Goal: Task Accomplishment & Management: Manage account settings

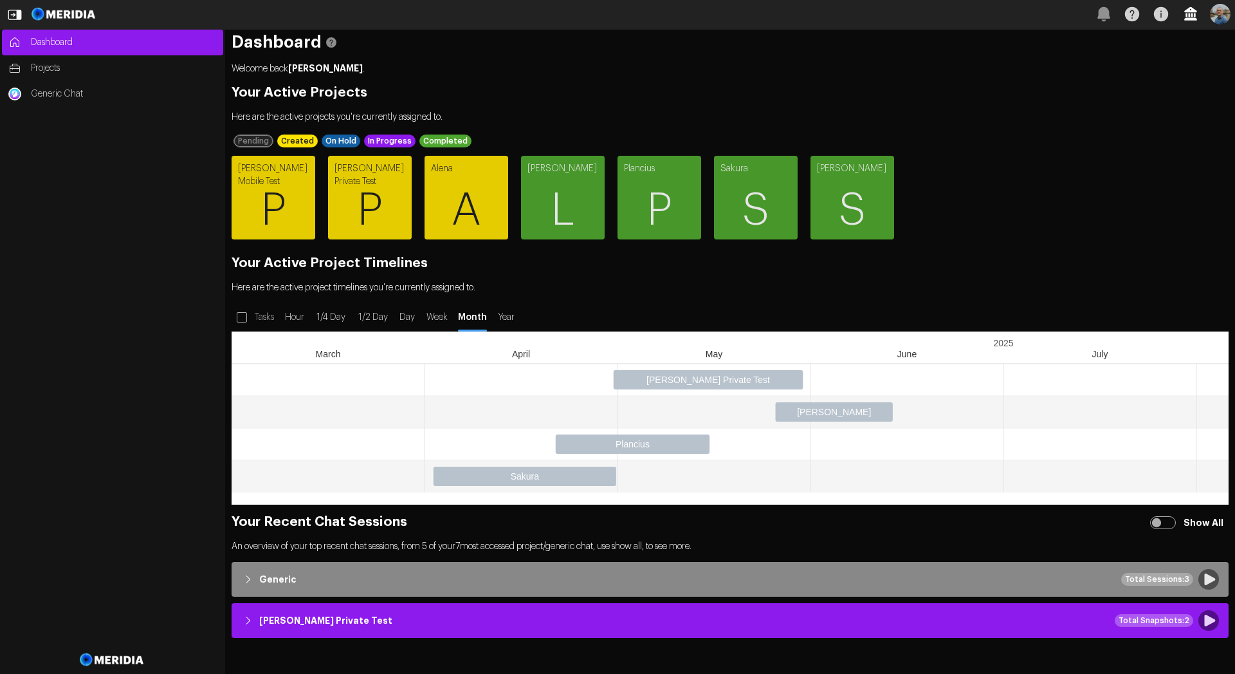
click at [1192, 15] on icon "button" at bounding box center [1191, 14] width 13 height 14
click at [1175, 124] on button "User Management" at bounding box center [1223, 123] width 148 height 15
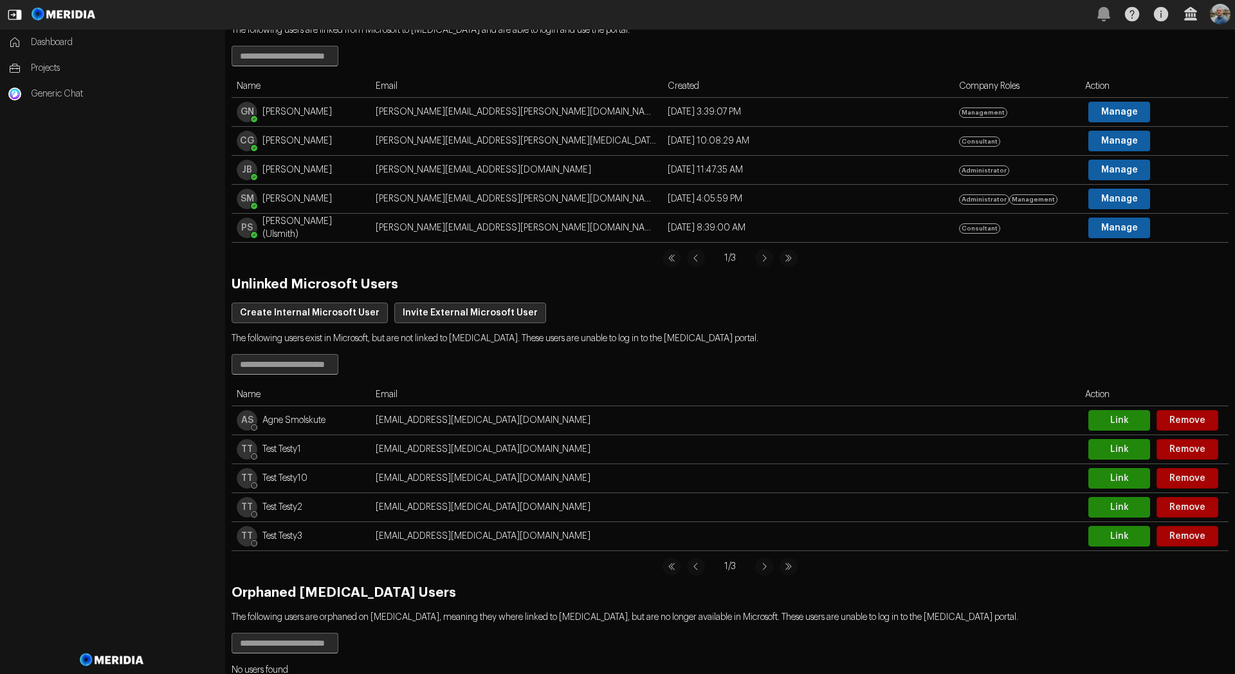
scroll to position [134, 0]
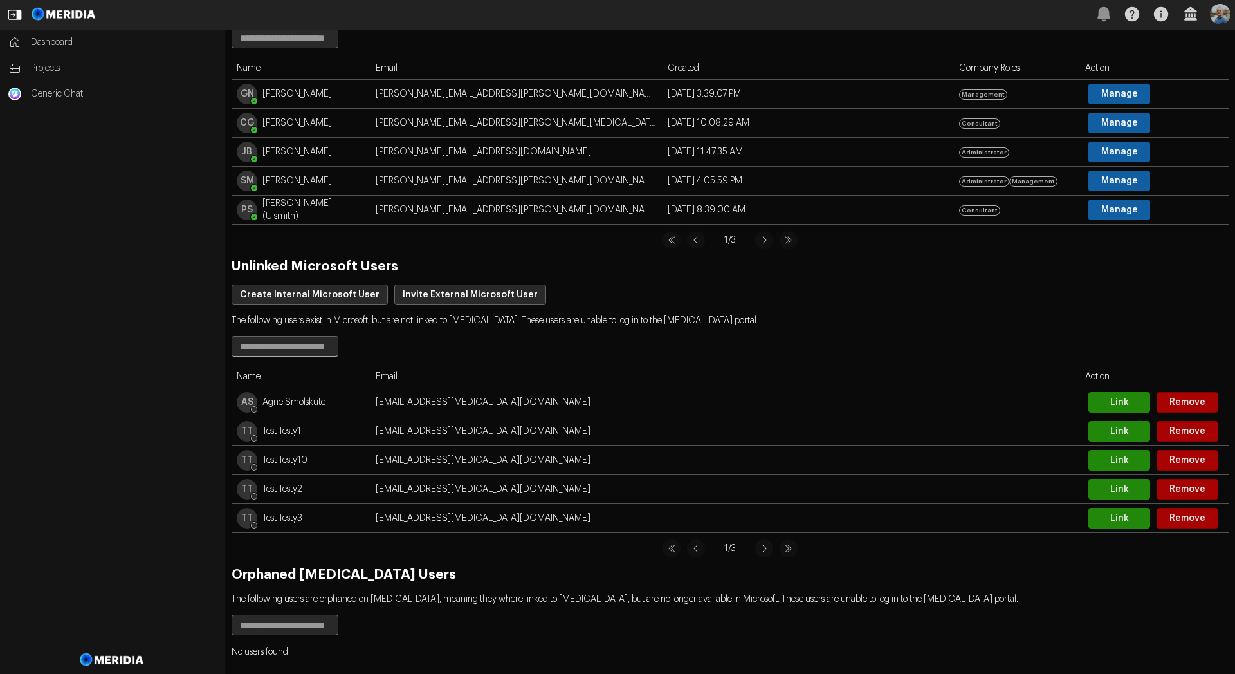
click at [762, 551] on icon at bounding box center [764, 548] width 18 height 18
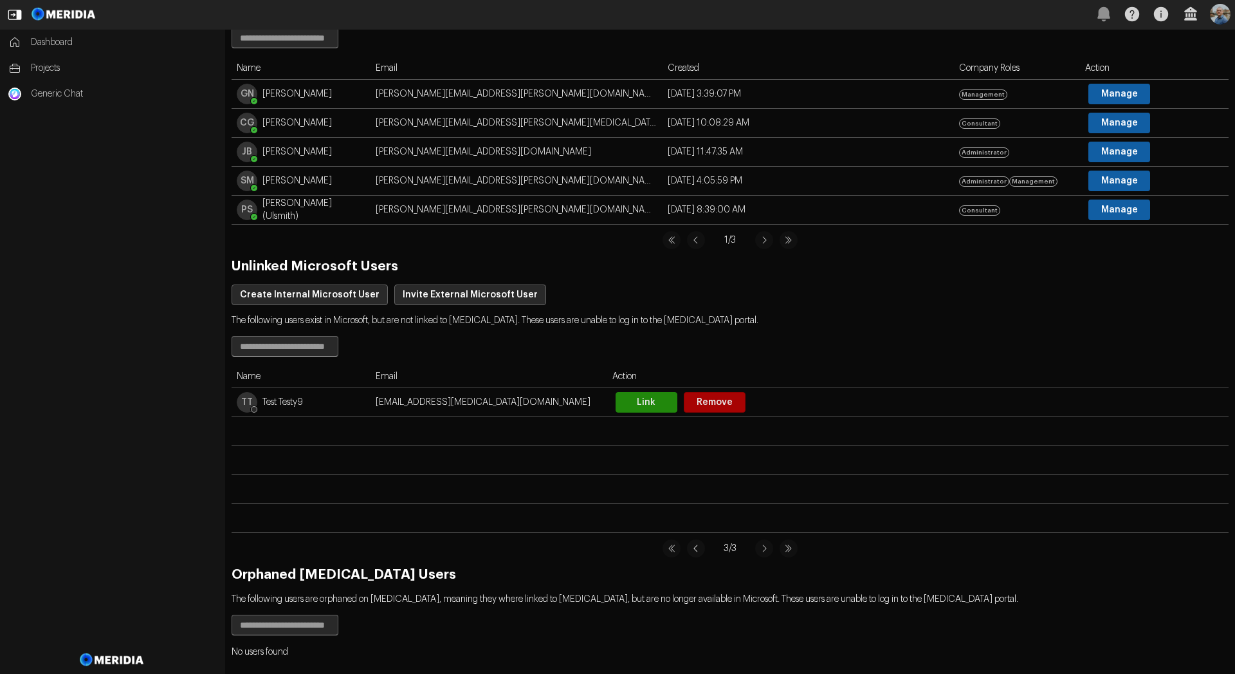
click at [691, 551] on icon at bounding box center [696, 548] width 18 height 18
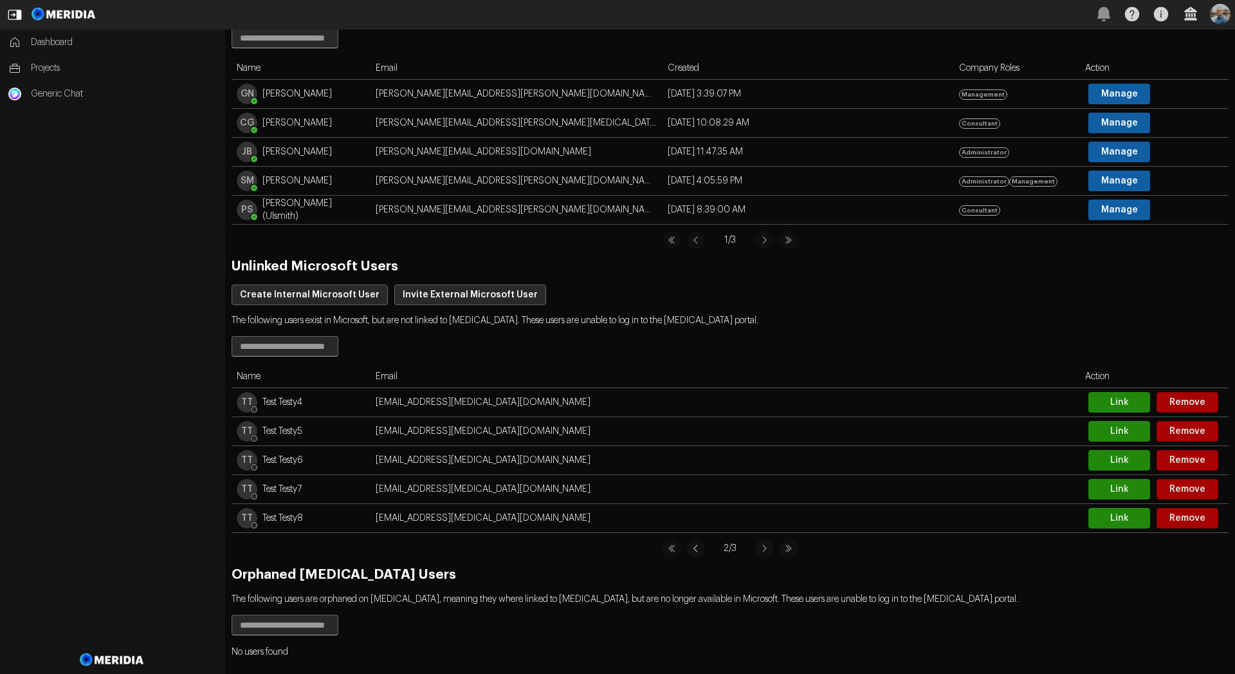
click at [691, 551] on icon at bounding box center [696, 548] width 18 height 18
click at [40, 66] on span "Projects" at bounding box center [124, 68] width 186 height 13
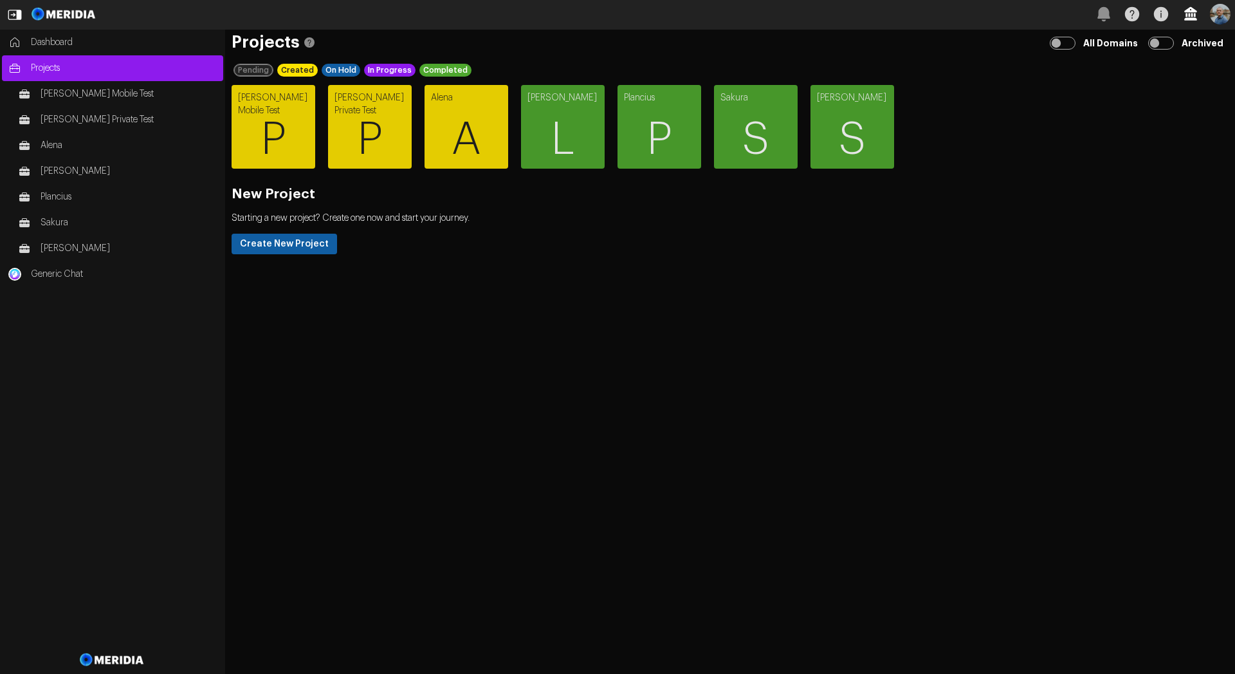
click at [1188, 17] on icon "button" at bounding box center [1191, 14] width 13 height 14
click at [1158, 120] on button "User Management" at bounding box center [1223, 123] width 148 height 15
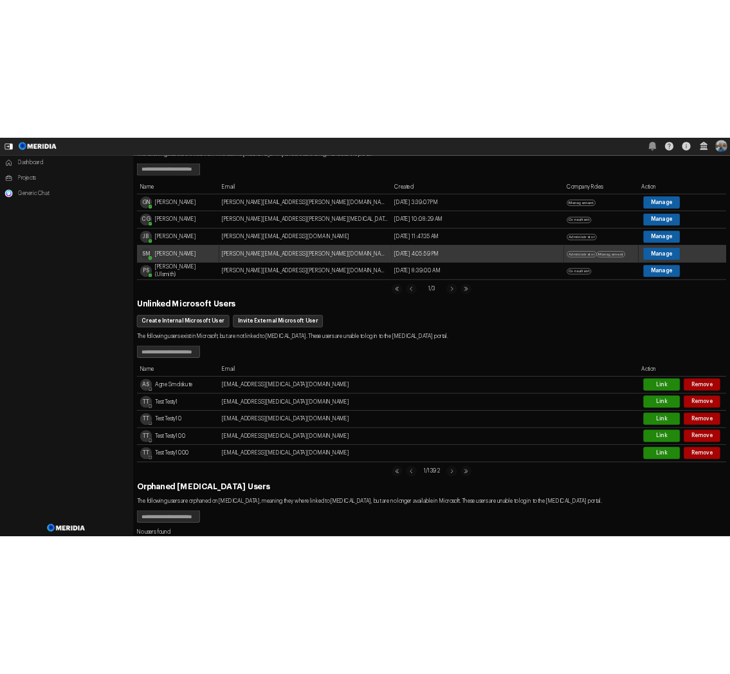
scroll to position [134, 0]
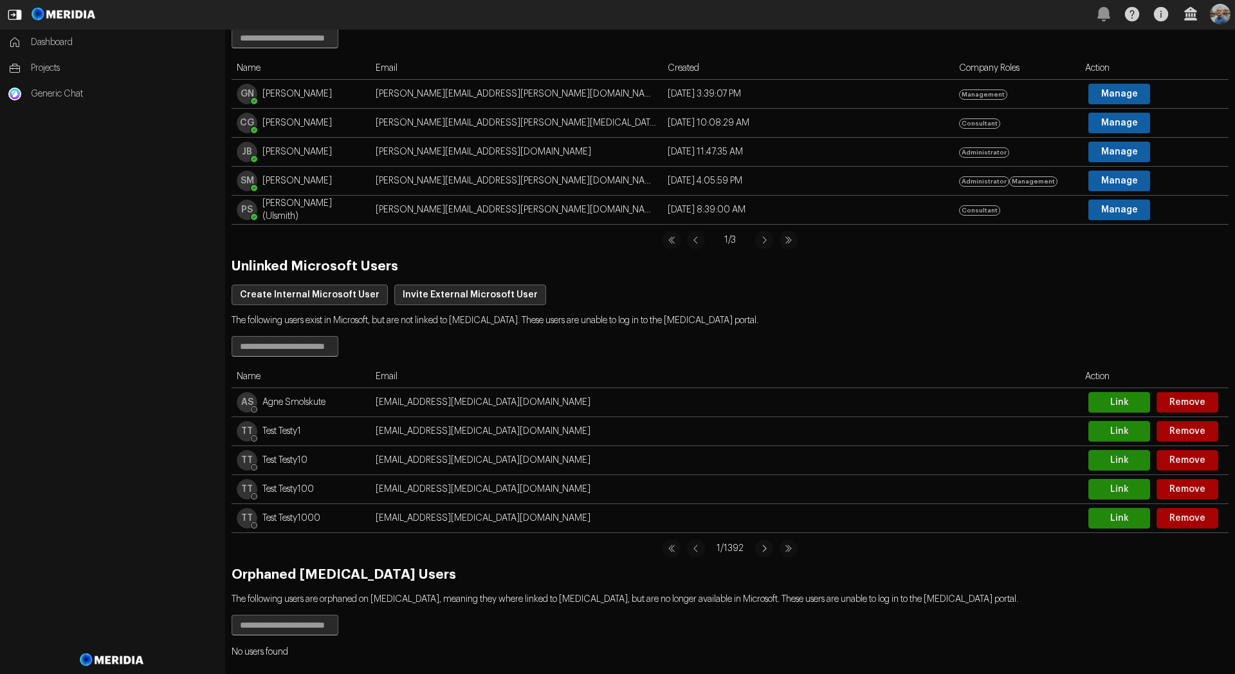
click at [766, 550] on icon at bounding box center [764, 548] width 18 height 18
click at [765, 550] on icon at bounding box center [764, 548] width 18 height 18
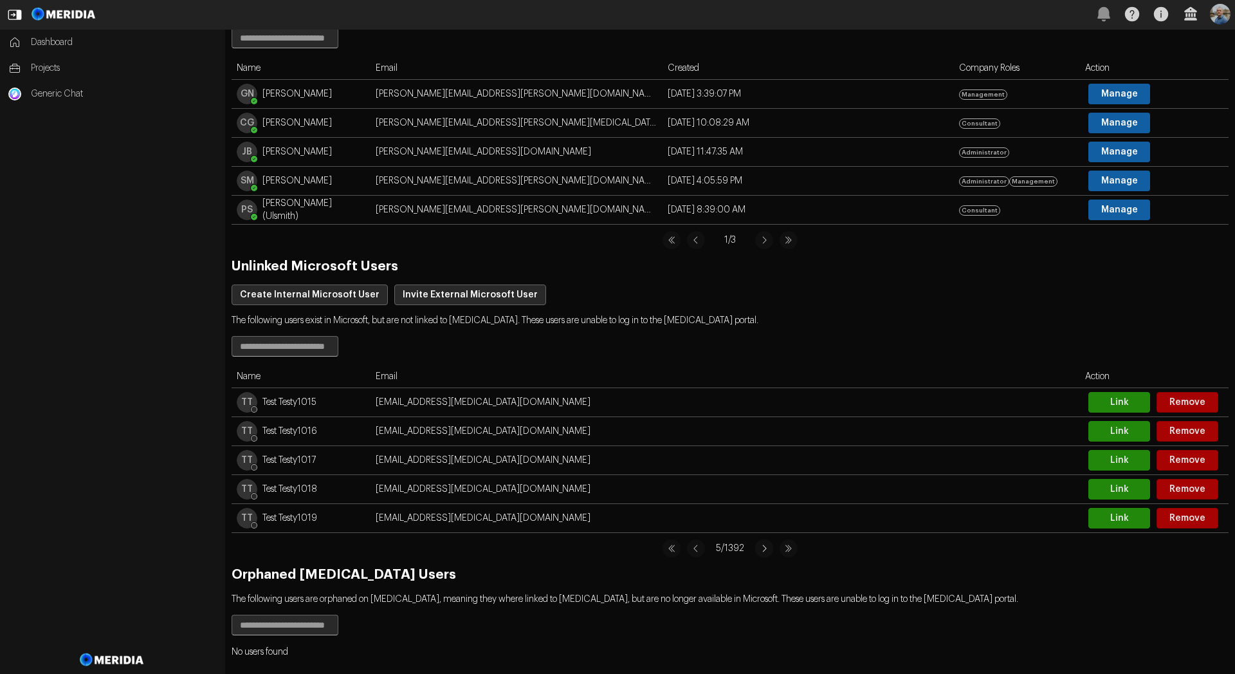
click at [765, 550] on icon at bounding box center [764, 548] width 18 height 18
click at [332, 351] on input "text" at bounding box center [285, 346] width 106 height 19
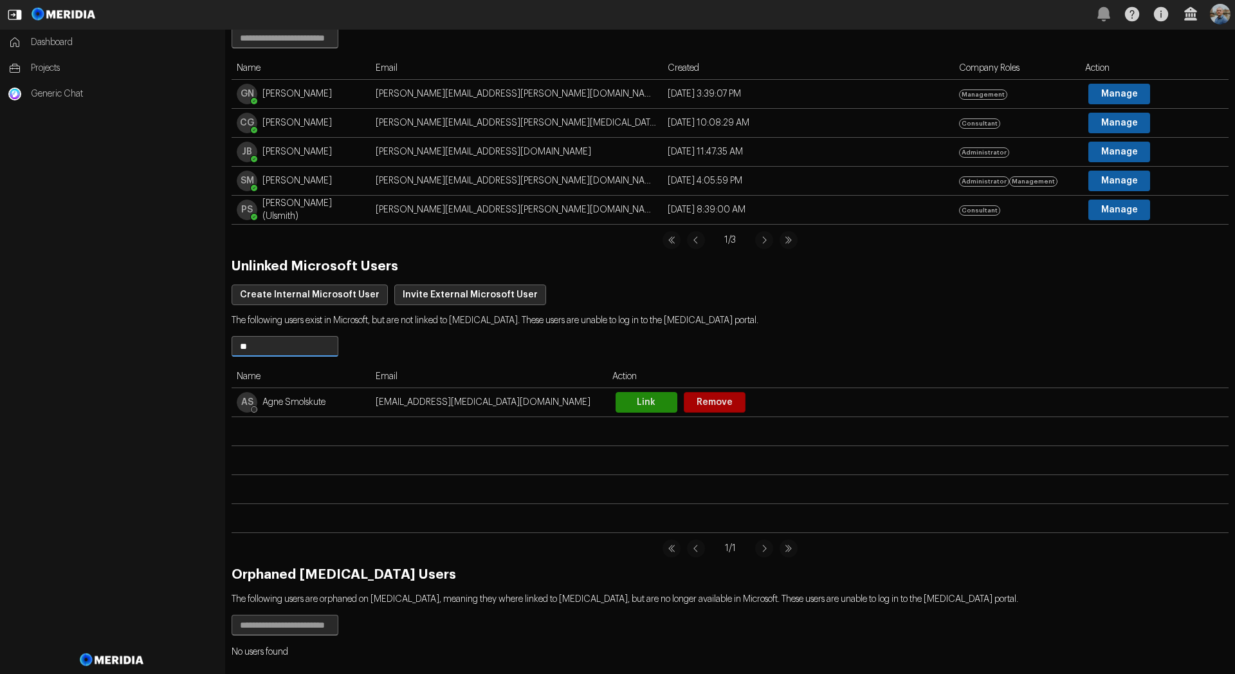
type input "*"
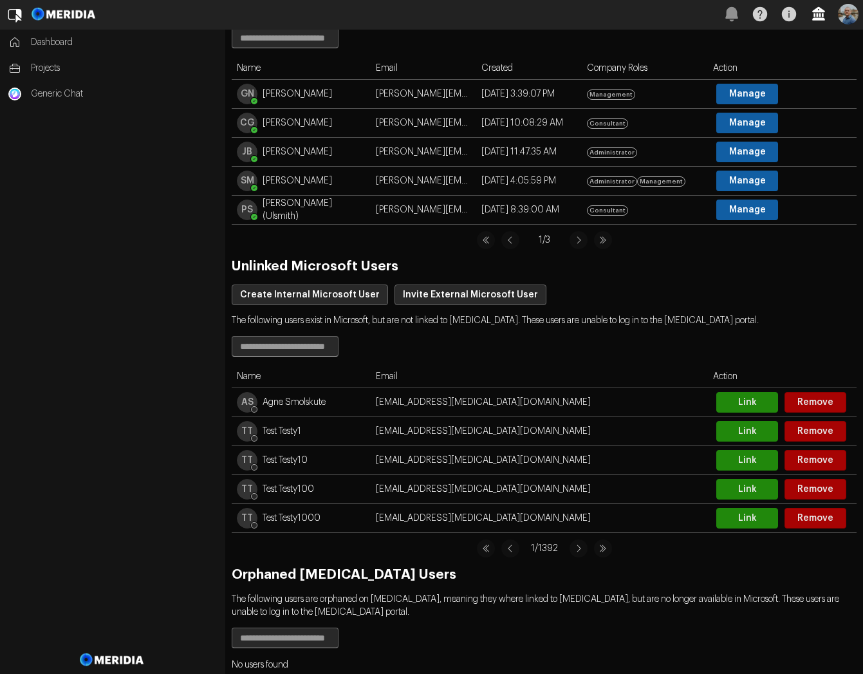
click at [815, 21] on icon "button" at bounding box center [818, 14] width 28 height 28
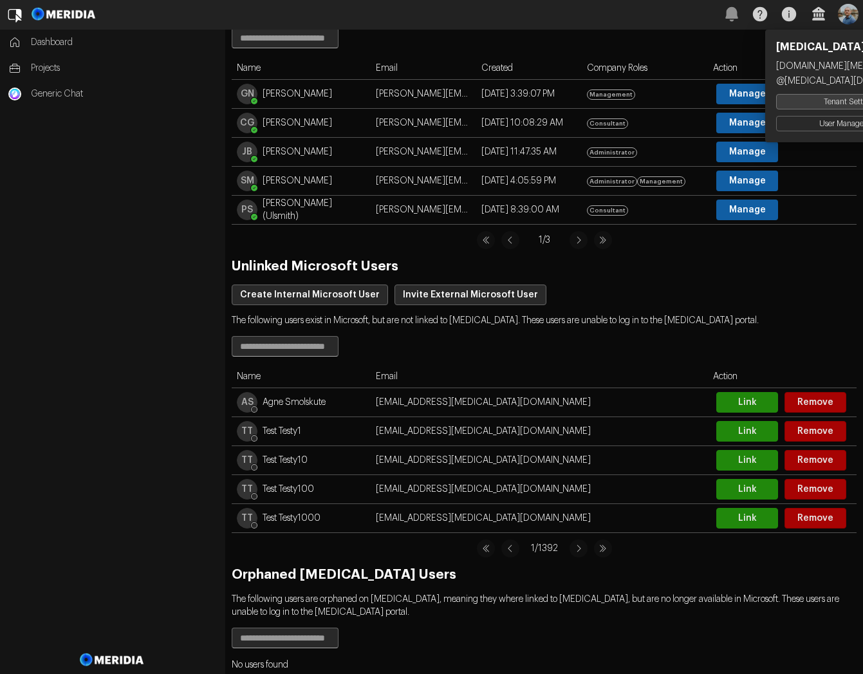
click at [818, 102] on button "Tenant Settings" at bounding box center [850, 101] width 148 height 15
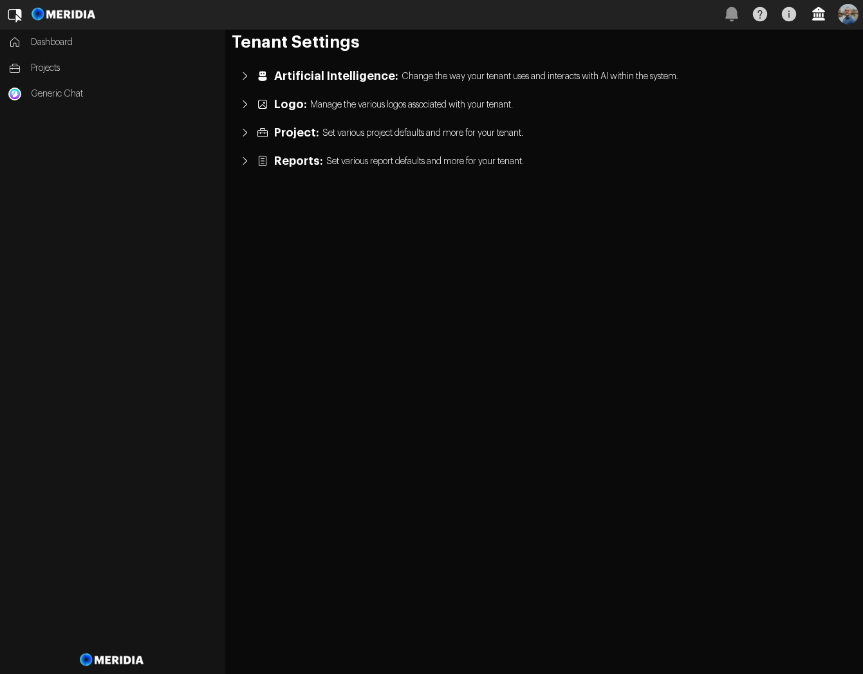
click at [819, 15] on icon "button" at bounding box center [818, 14] width 13 height 14
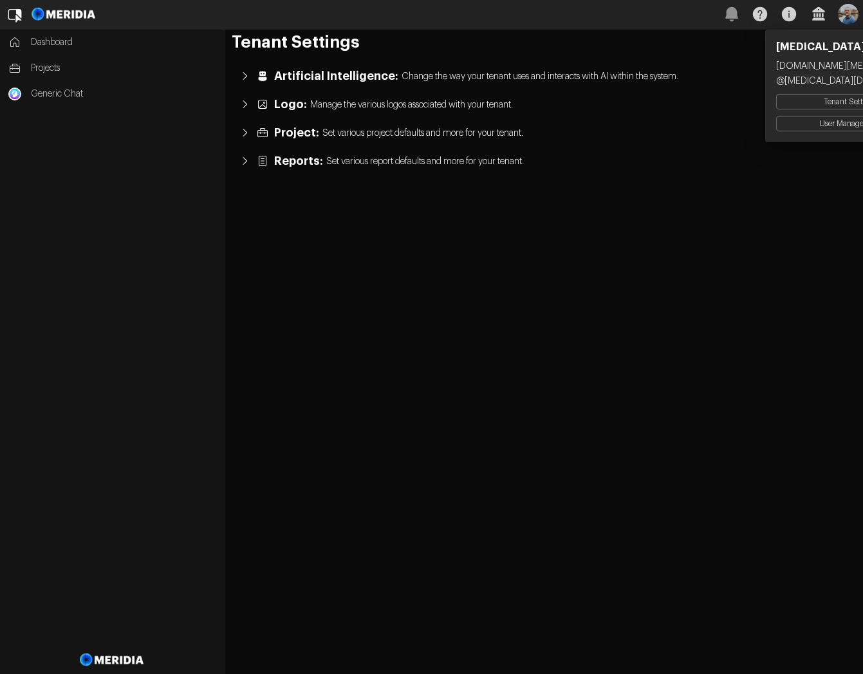
drag, startPoint x: 862, startPoint y: 248, endPoint x: 798, endPoint y: 244, distance: 64.5
click at [798, 244] on div "Tenant Settings Artificial Intelligence: Change the way your tenant uses and in…" at bounding box center [544, 352] width 638 height 644
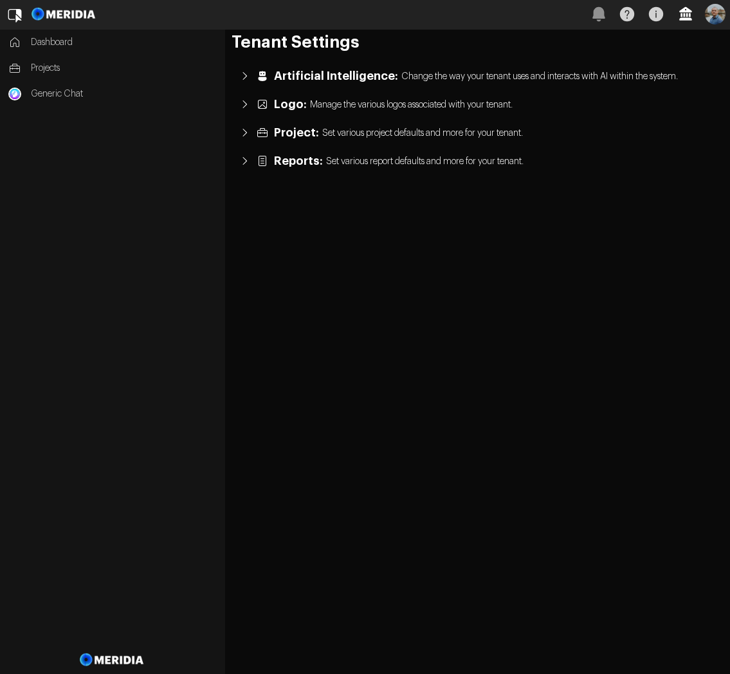
click at [685, 12] on icon "button" at bounding box center [685, 14] width 13 height 14
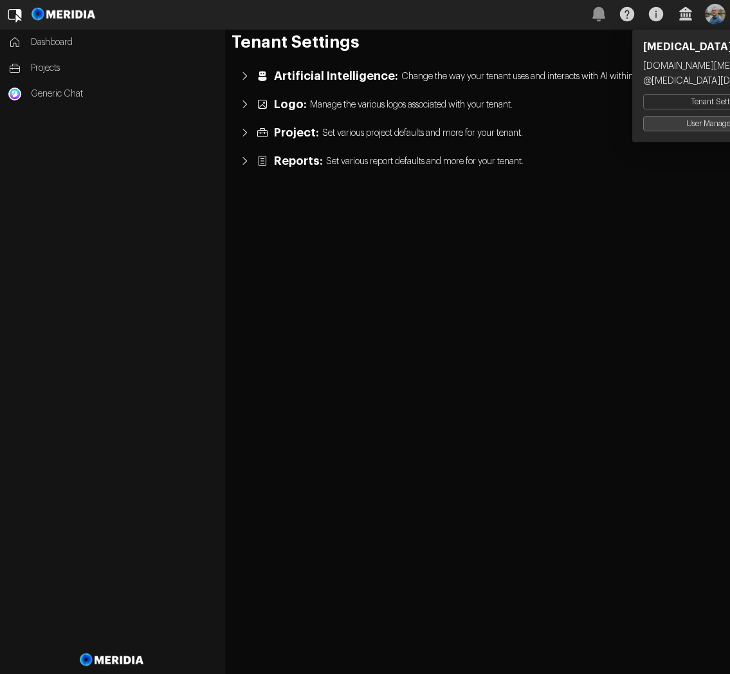
click at [687, 125] on button "User Management" at bounding box center [717, 123] width 148 height 15
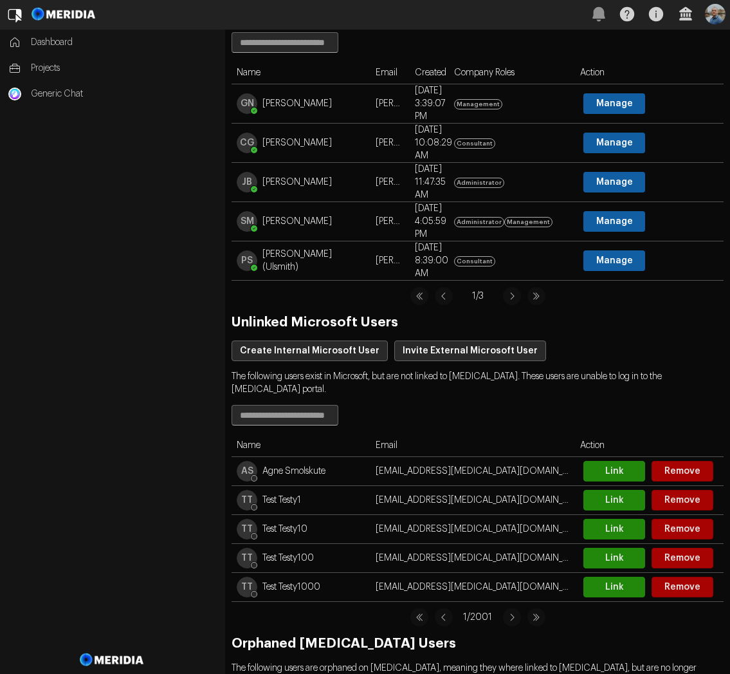
scroll to position [211, 0]
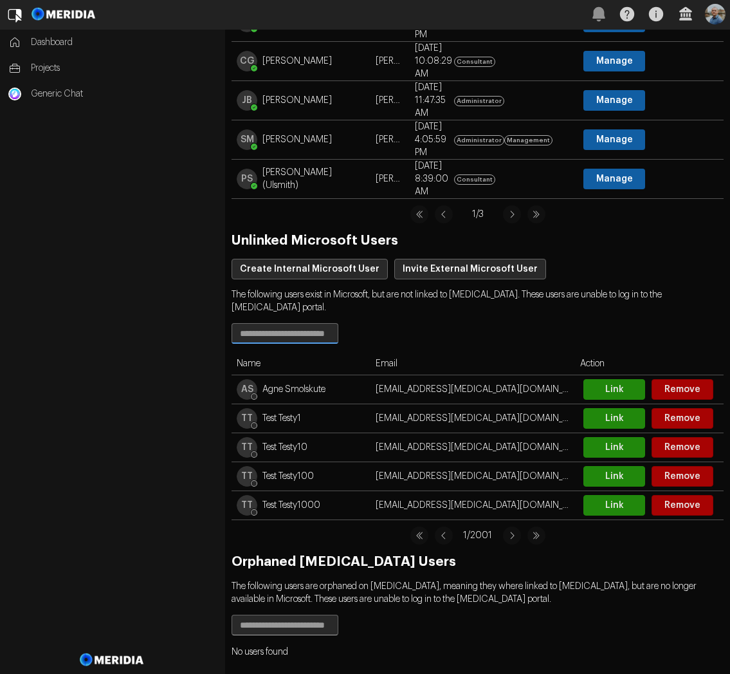
click at [291, 334] on input "text" at bounding box center [285, 333] width 106 height 19
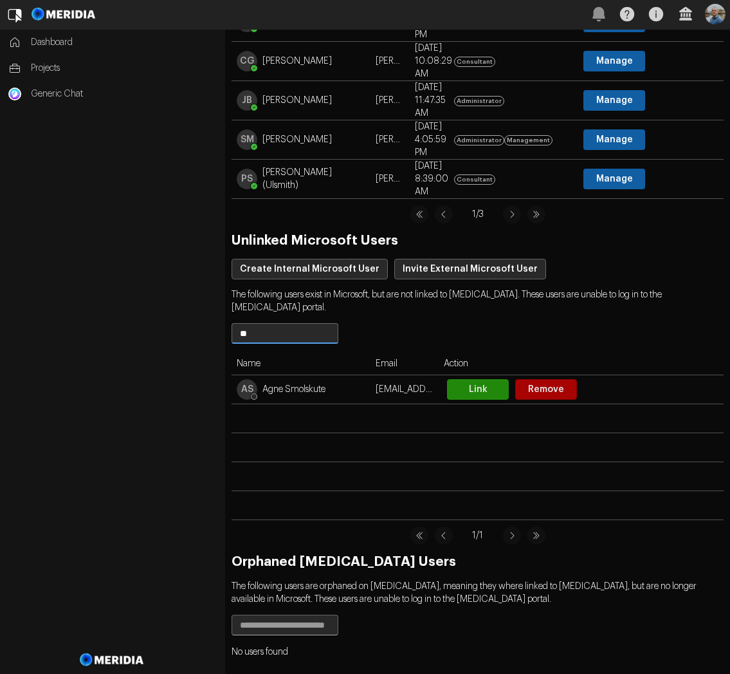
type input "*"
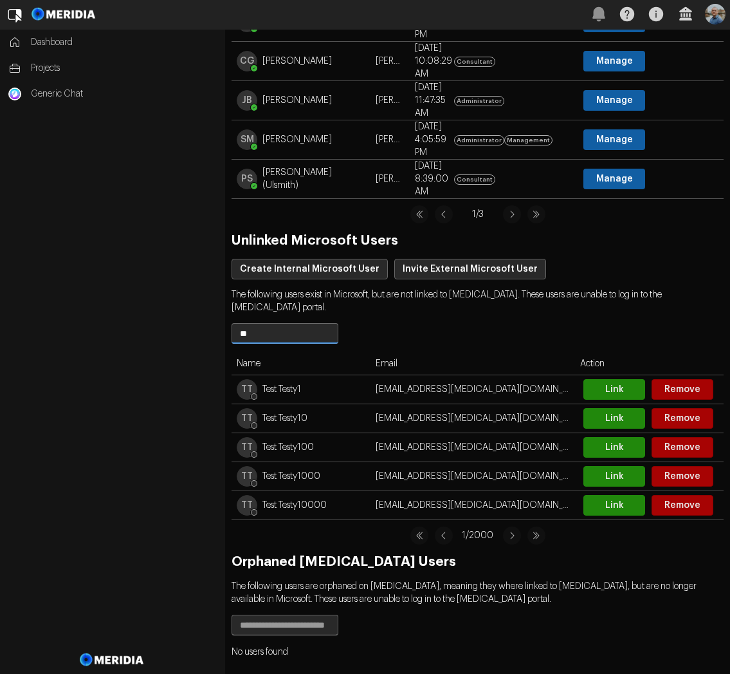
type input "*"
click at [688, 19] on icon "button" at bounding box center [685, 14] width 13 height 14
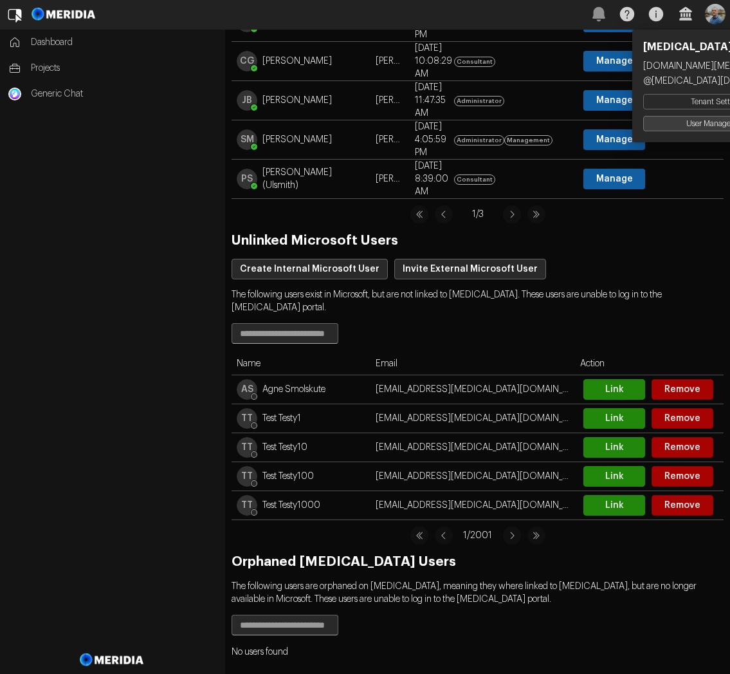
click at [689, 122] on button "User Management" at bounding box center [717, 123] width 148 height 15
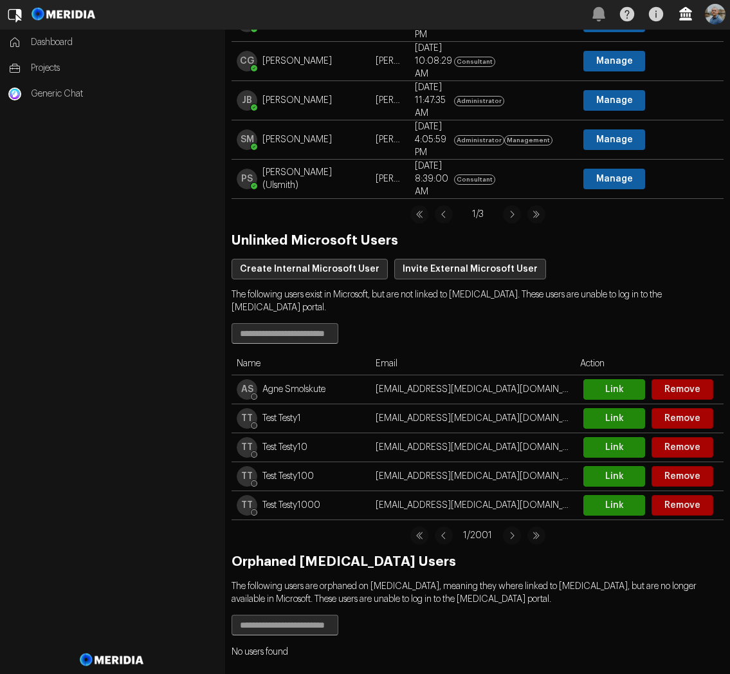
click at [682, 15] on icon "button" at bounding box center [685, 14] width 13 height 14
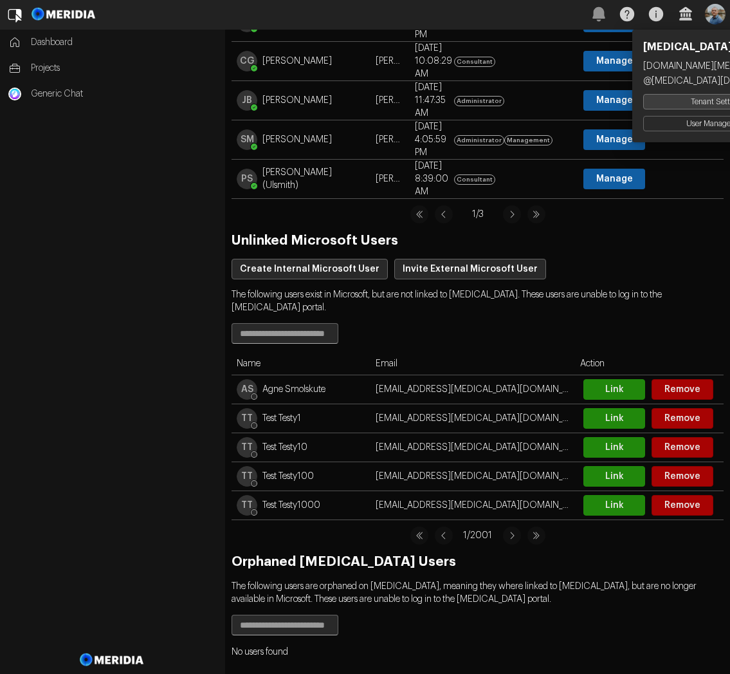
click at [688, 104] on button "Tenant Settings" at bounding box center [717, 101] width 148 height 15
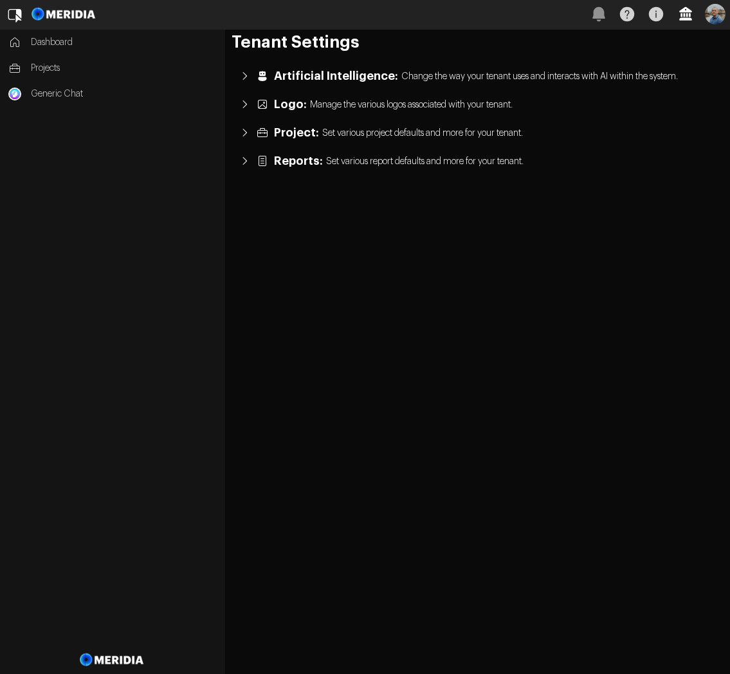
click at [687, 15] on icon "button" at bounding box center [685, 14] width 13 height 14
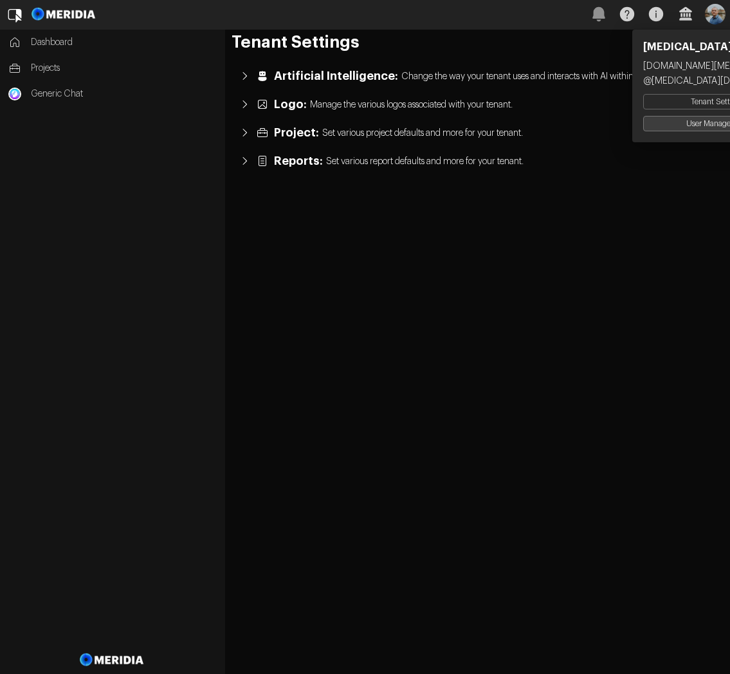
click at [696, 123] on button "User Management" at bounding box center [717, 123] width 148 height 15
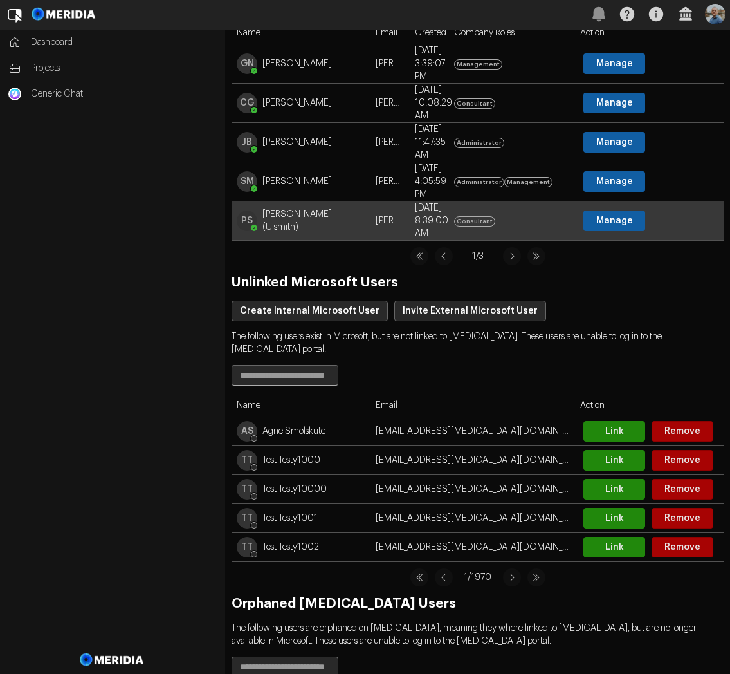
scroll to position [211, 0]
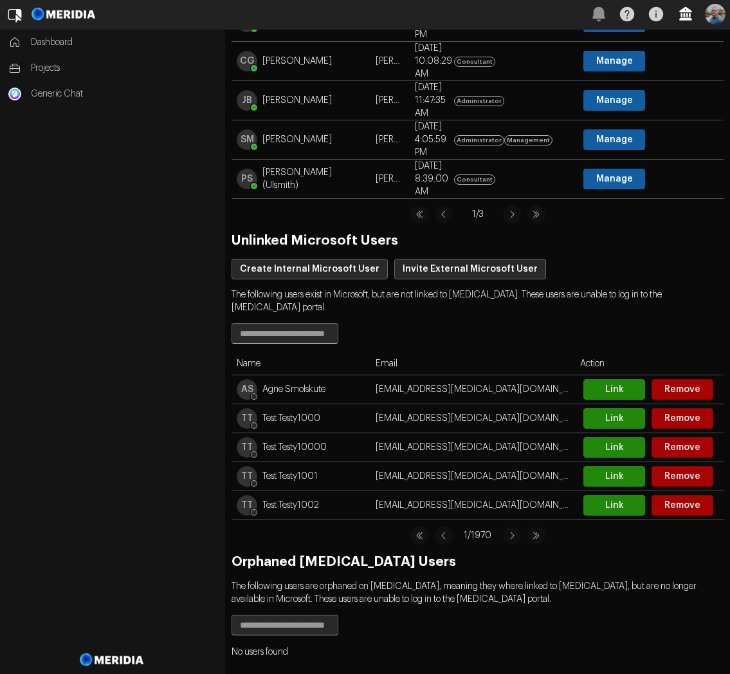
click at [681, 18] on icon "button" at bounding box center [685, 14] width 13 height 14
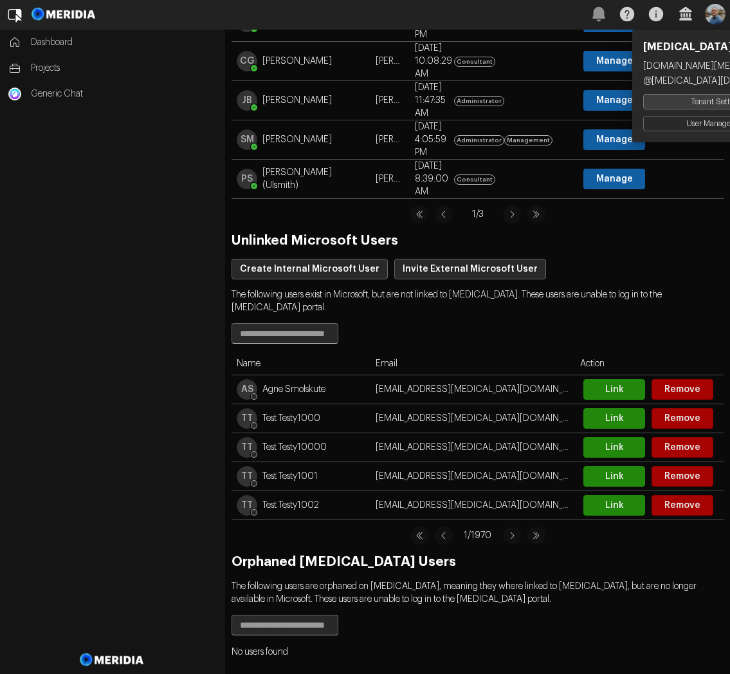
click at [671, 106] on button "Tenant Settings" at bounding box center [717, 101] width 148 height 15
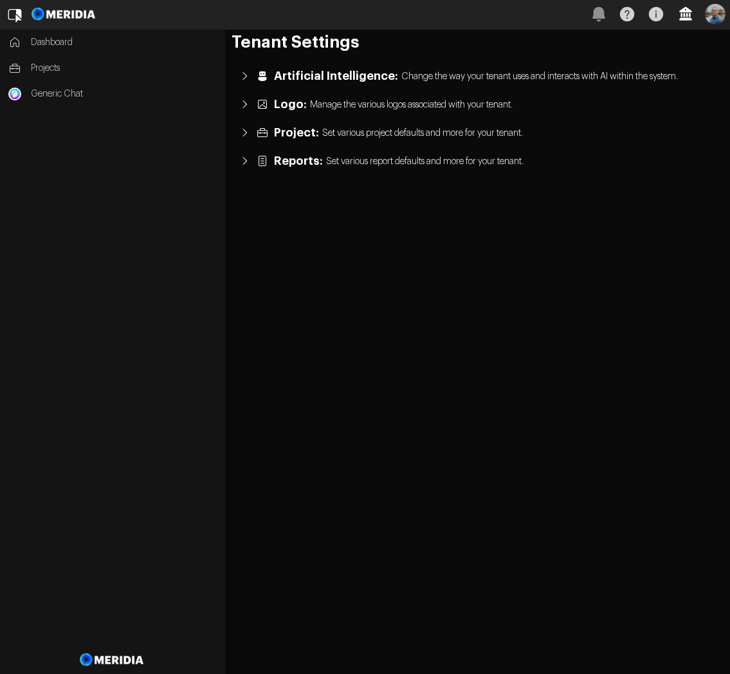
click at [689, 13] on icon "button" at bounding box center [685, 14] width 13 height 14
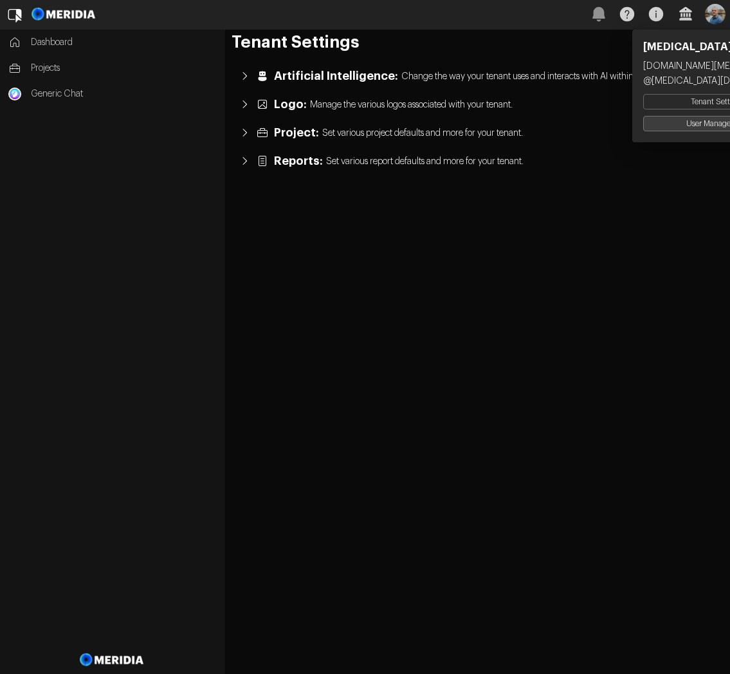
click at [693, 125] on button "User Management" at bounding box center [717, 123] width 148 height 15
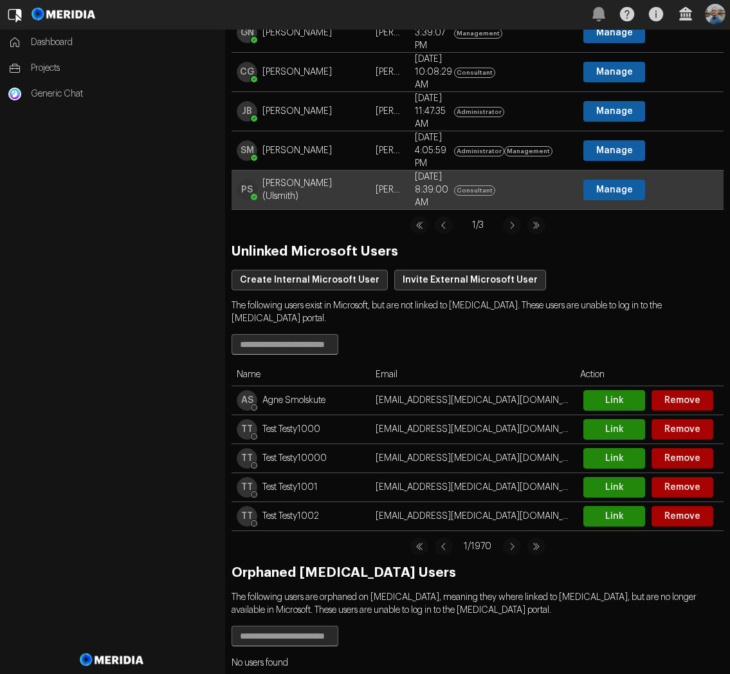
scroll to position [211, 0]
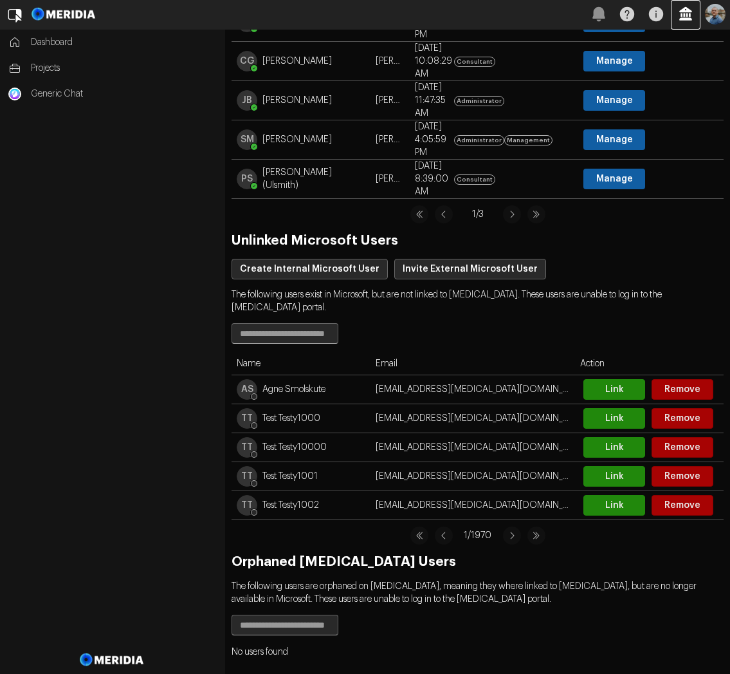
click at [678, 16] on icon "button" at bounding box center [686, 14] width 28 height 28
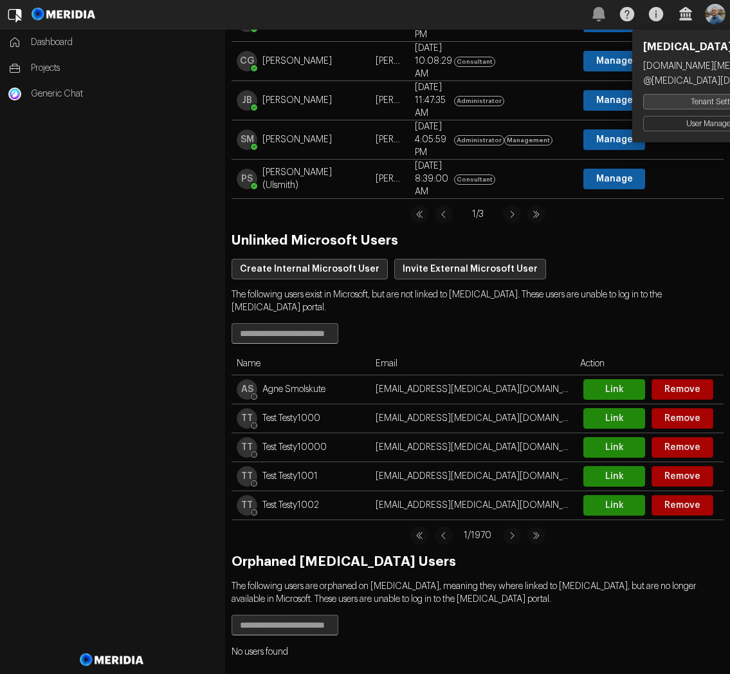
click at [688, 105] on button "Tenant Settings" at bounding box center [717, 101] width 148 height 15
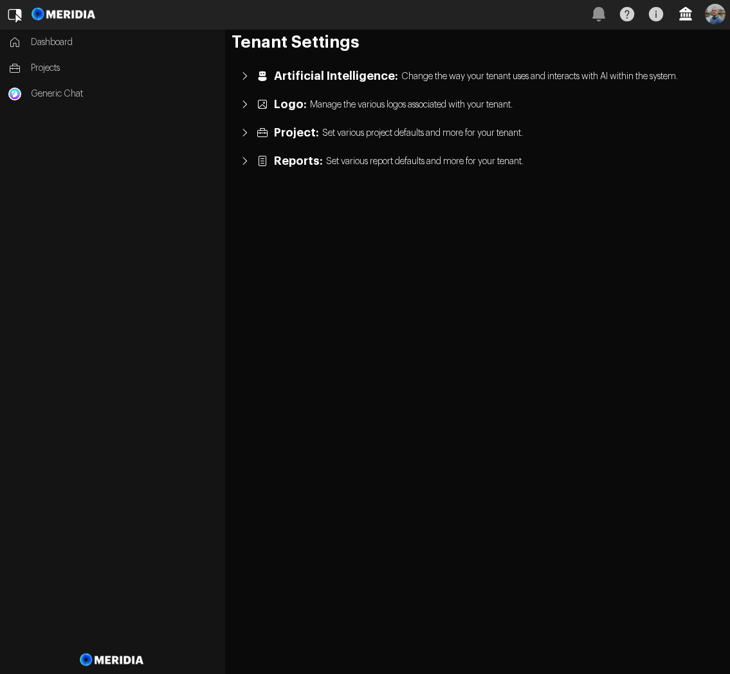
click at [683, 17] on icon "button" at bounding box center [686, 14] width 28 height 28
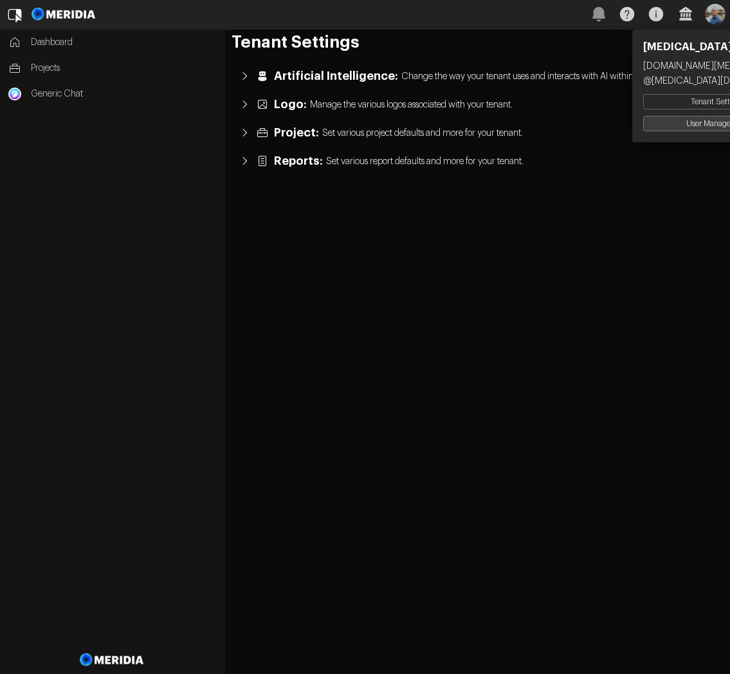
click at [687, 124] on button "User Management" at bounding box center [717, 123] width 148 height 15
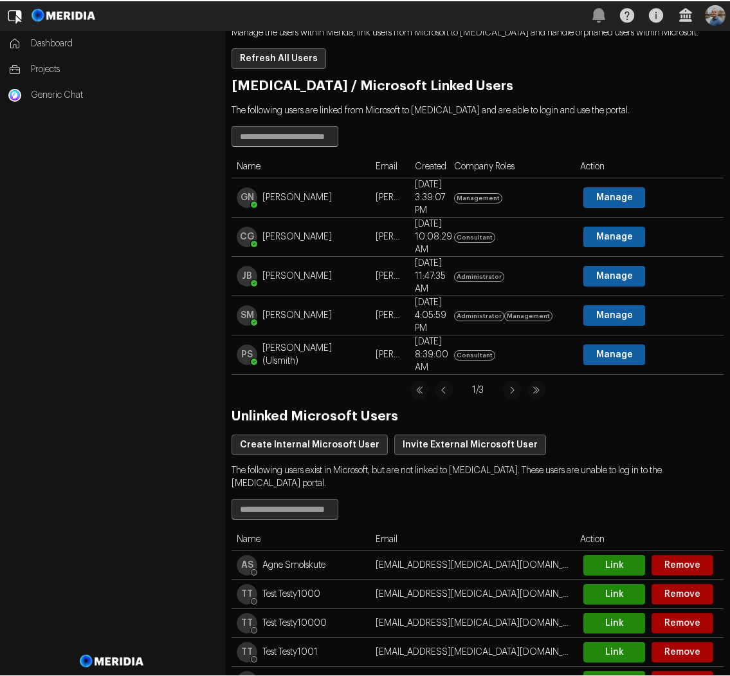
scroll to position [154, 0]
